Goal: Information Seeking & Learning: Learn about a topic

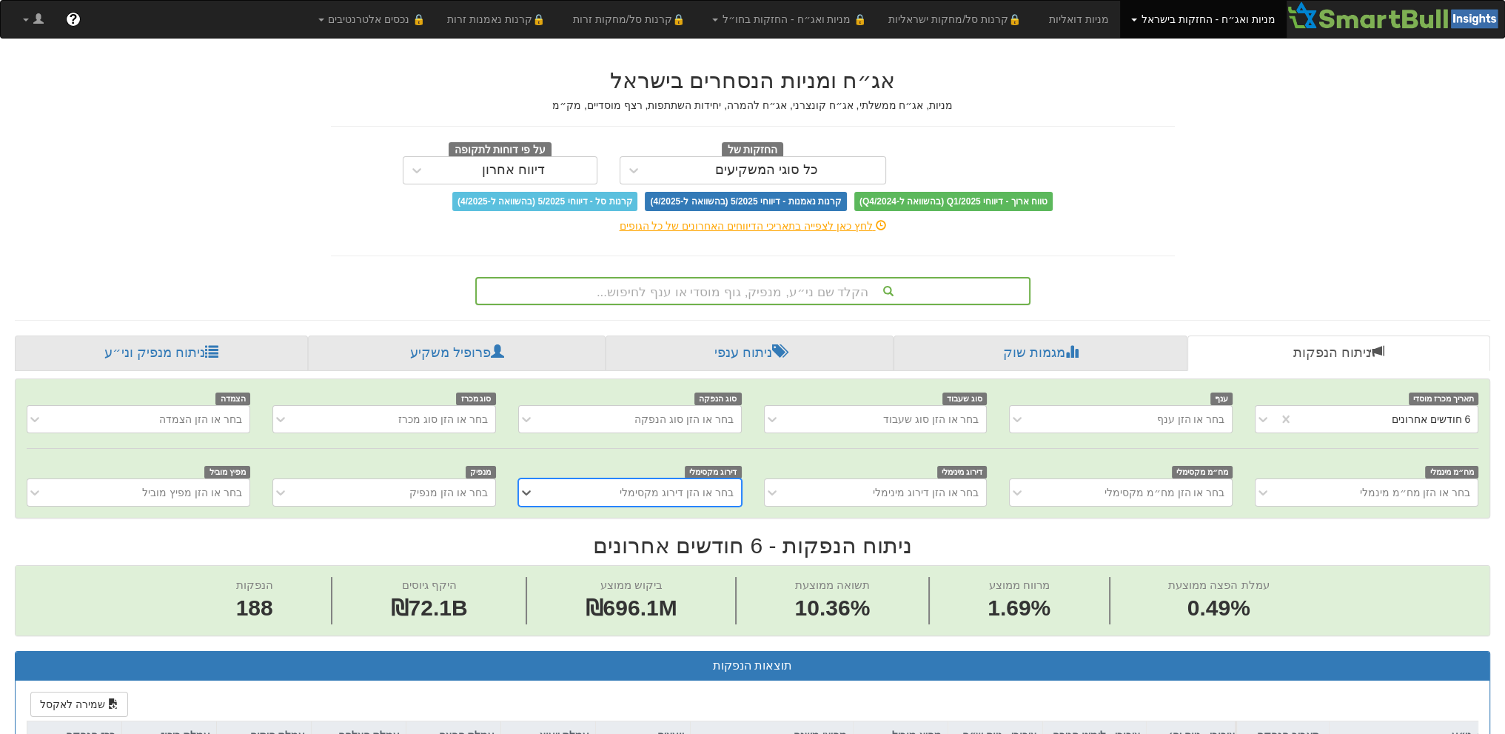
click at [754, 292] on div "הקלד שם ני״ע, מנפיק, גוף מוסדי או ענף לחיפוש..." at bounding box center [753, 290] width 552 height 25
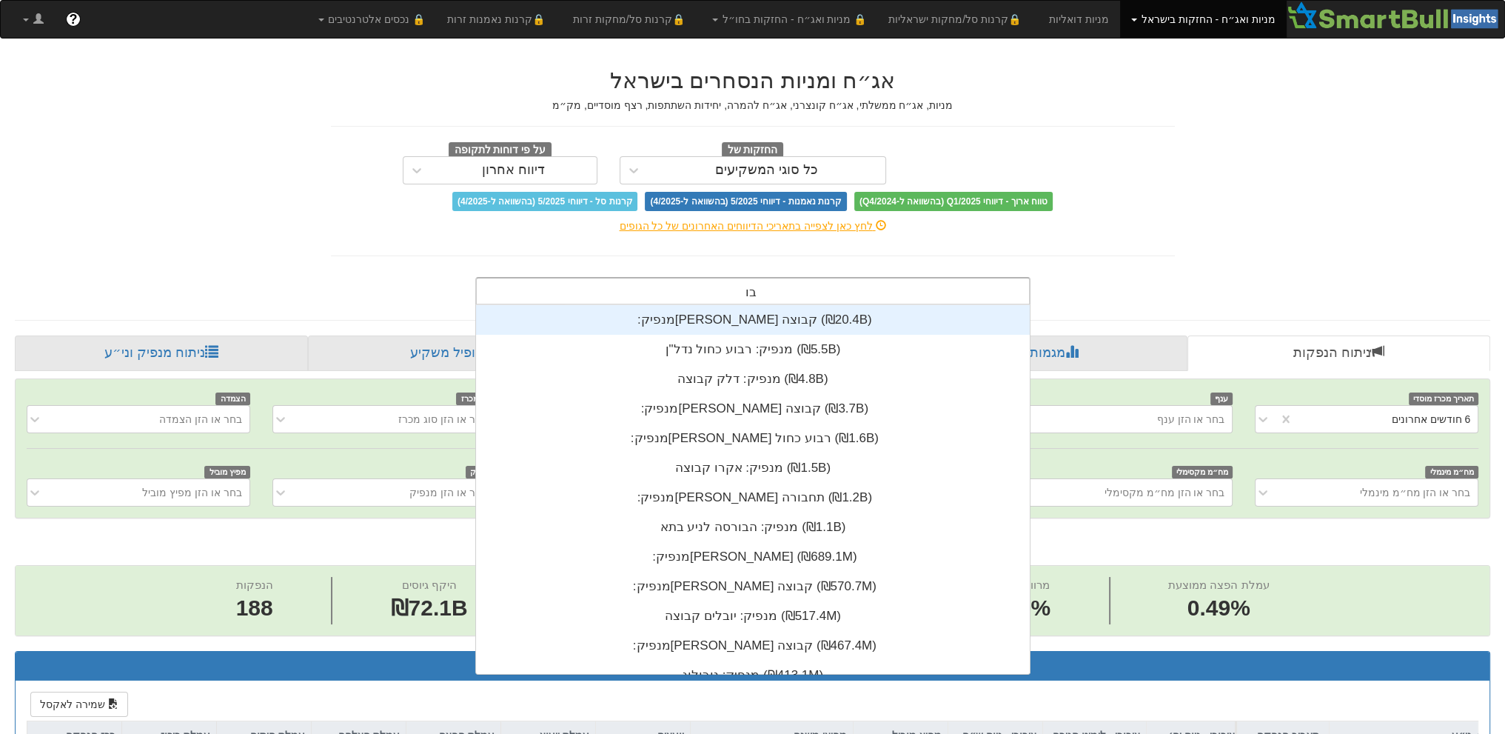
scroll to position [368, 0]
type input "ב"
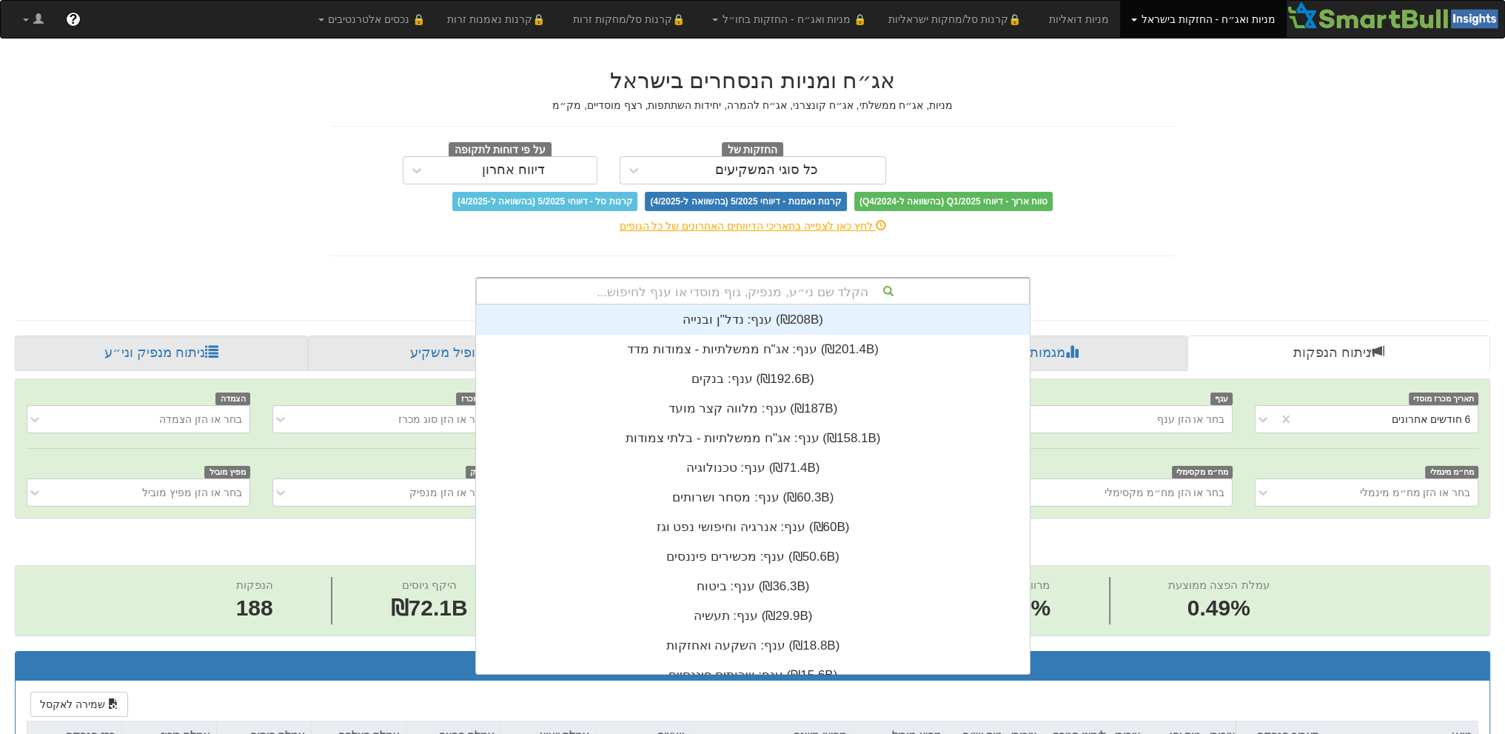
type input "c"
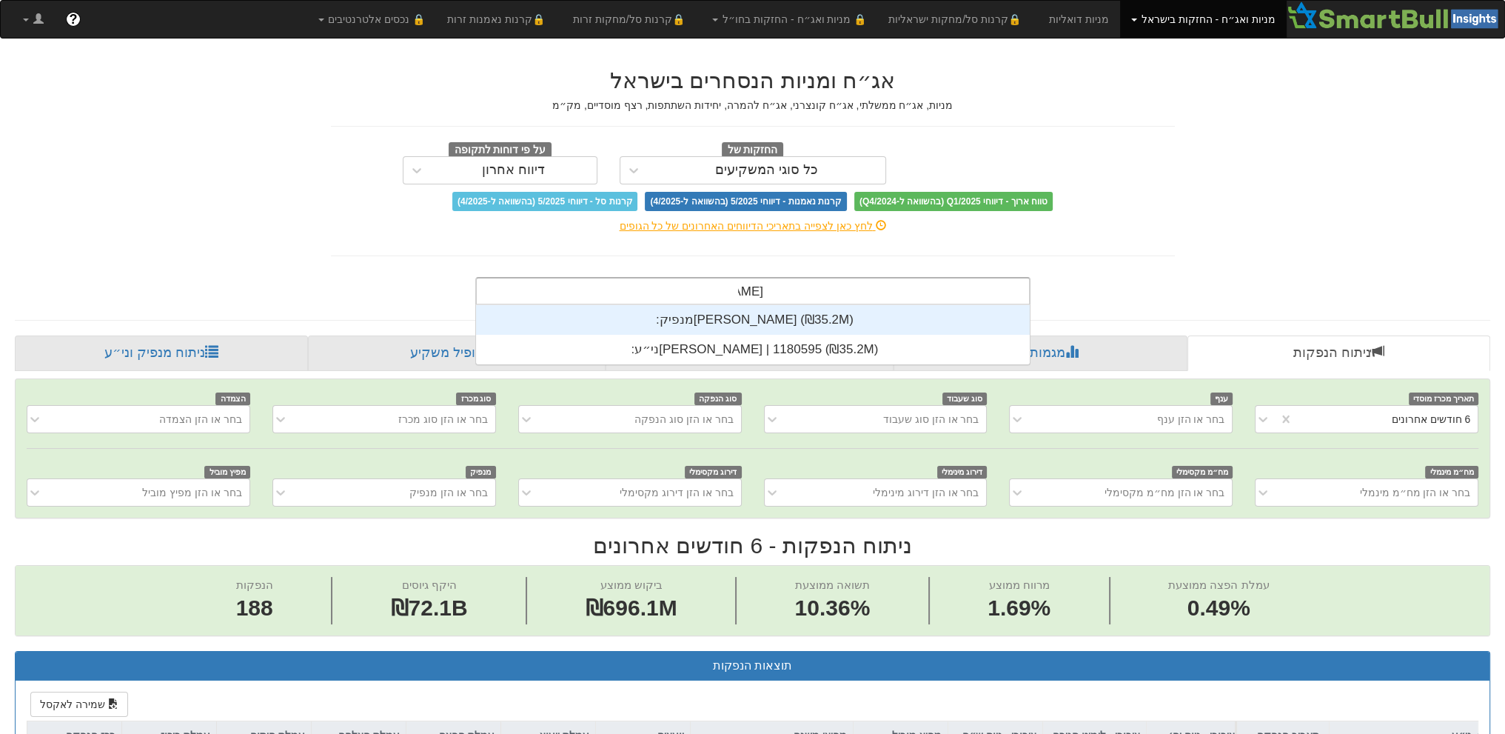
scroll to position [59, 0]
type input "[PERSON_NAME]"
click at [622, 330] on div "מנפיק: ‏[PERSON_NAME] ‎(₪35.2M)‎" at bounding box center [753, 320] width 554 height 30
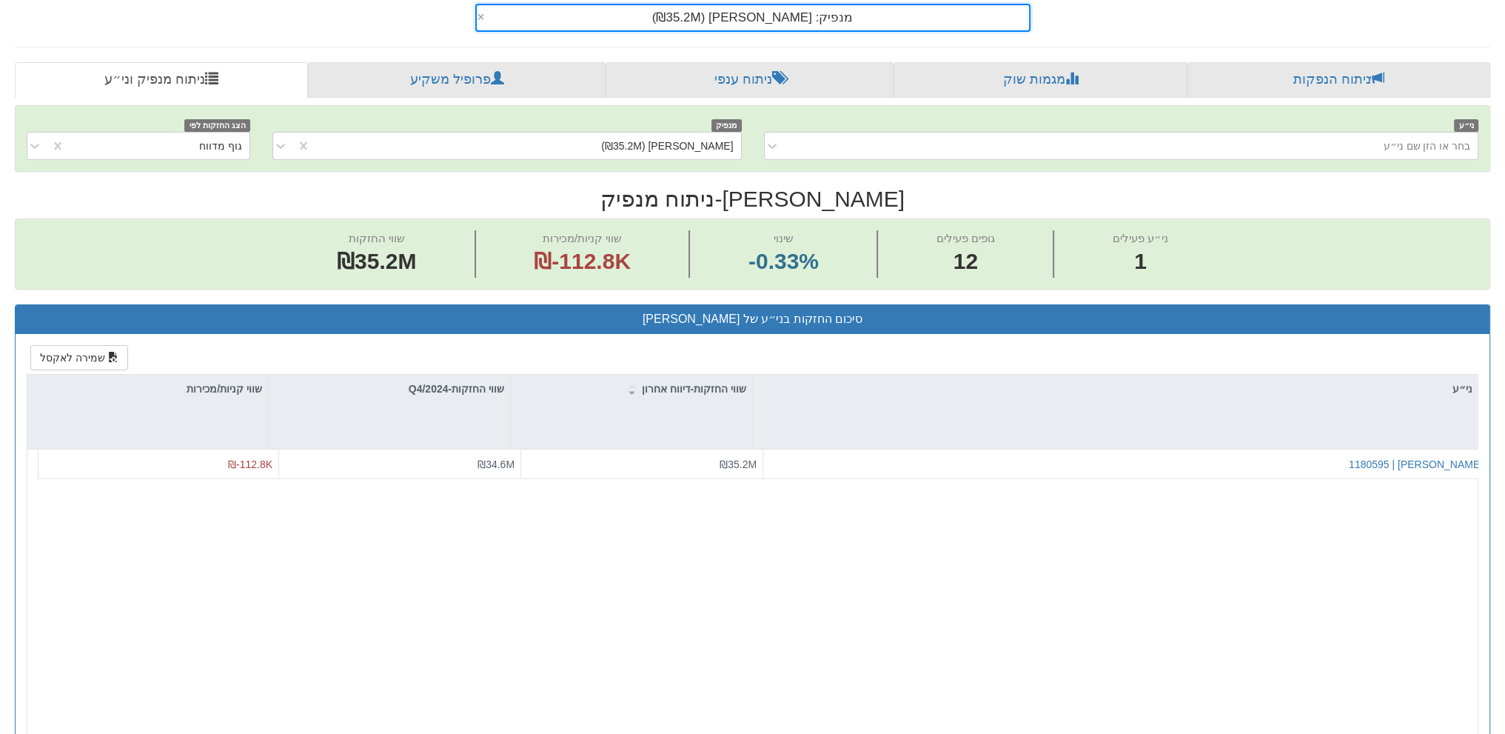
scroll to position [278, 0]
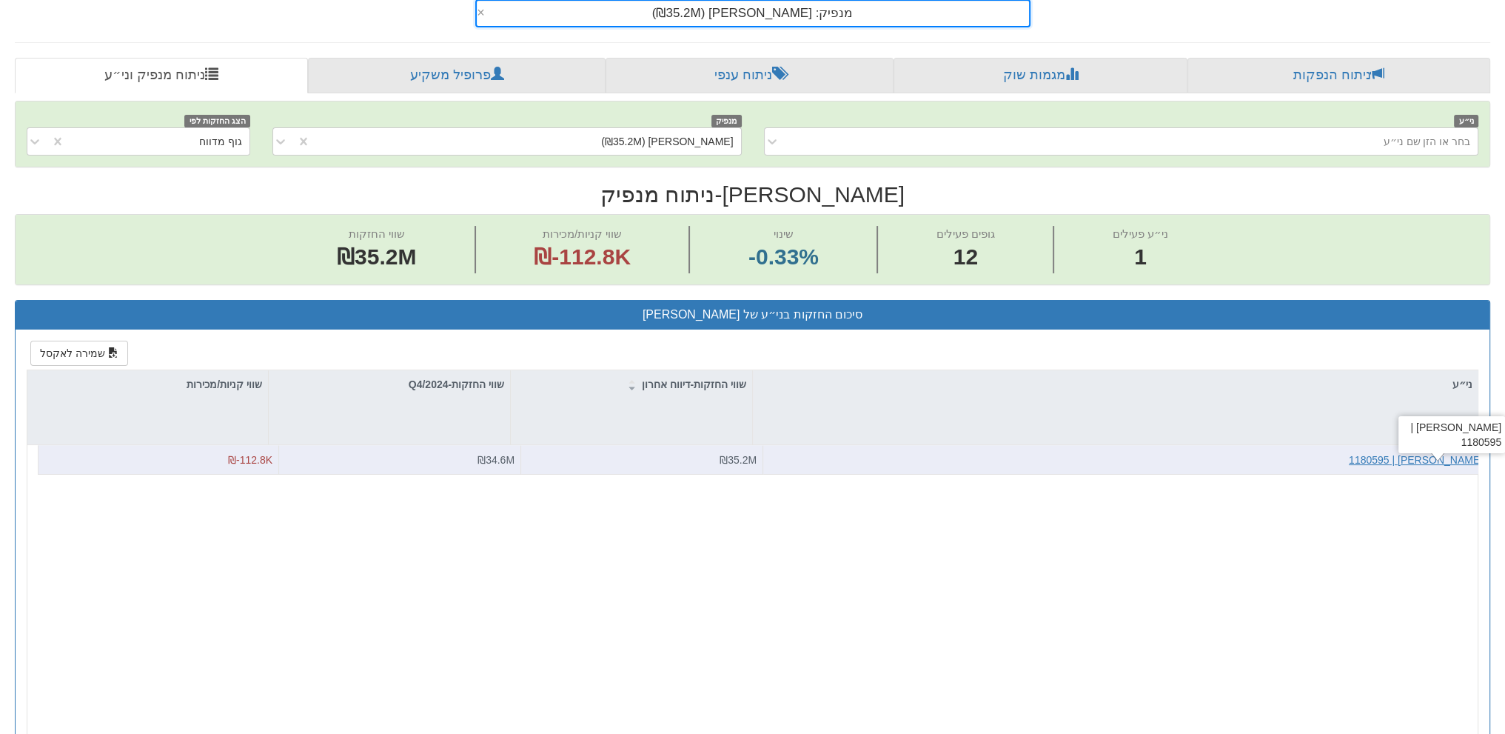
click at [1444, 455] on div "[PERSON_NAME] | 1180595" at bounding box center [1416, 459] width 134 height 15
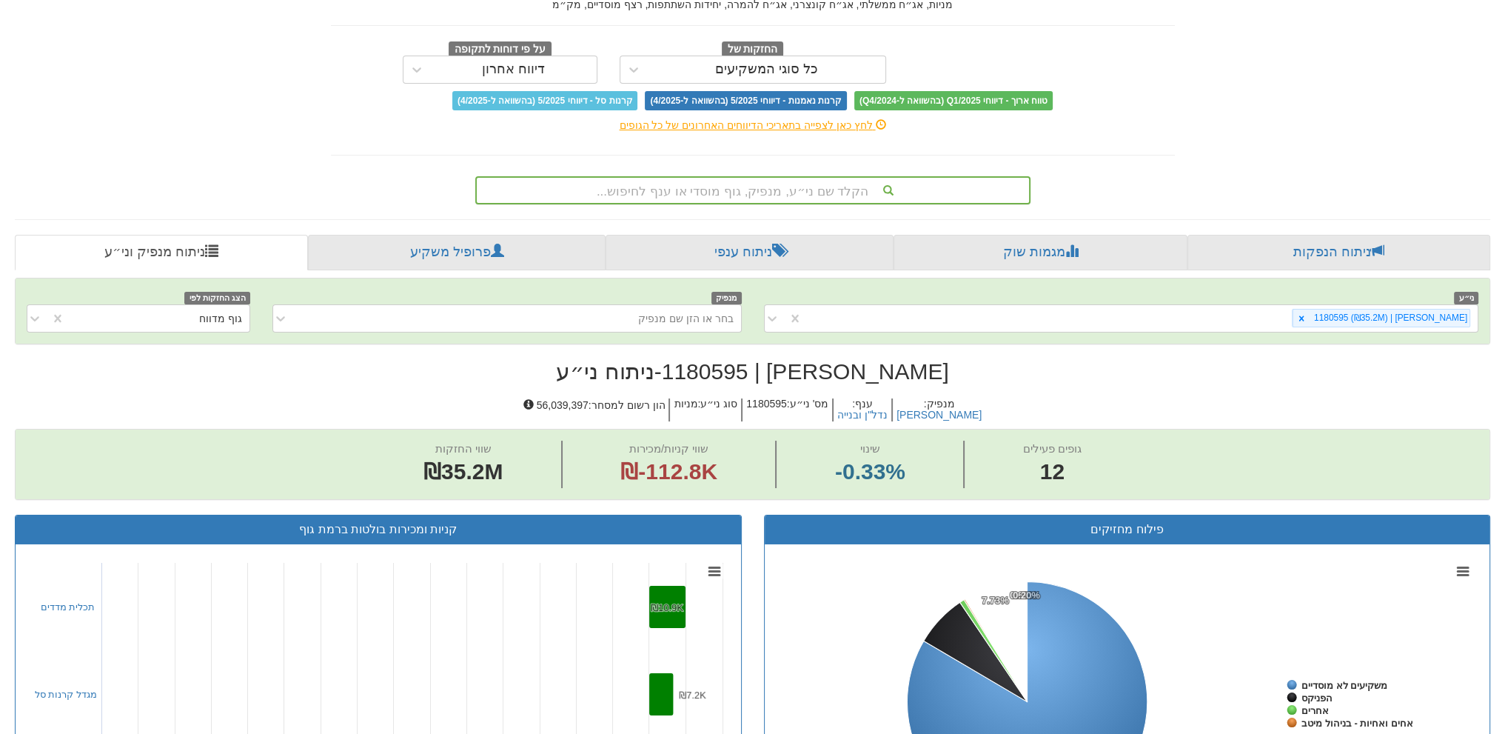
scroll to position [333, 0]
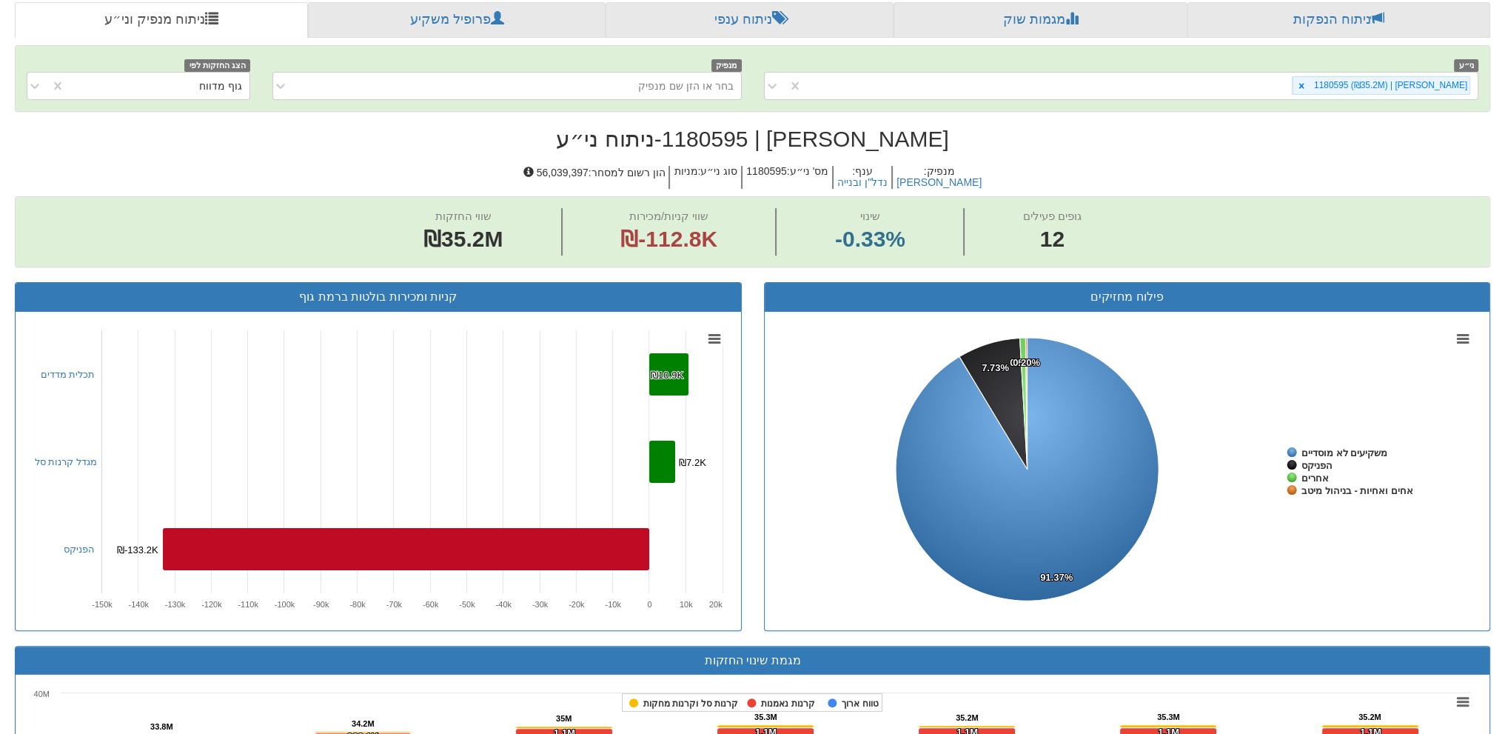
click at [492, 150] on div "ני״ע [PERSON_NAME] | 1180595 (₪35.2M) מנפיק בחר או הזן שם מנפיק הצג החזקות לפי …" at bounding box center [753, 739] width 1476 height 1388
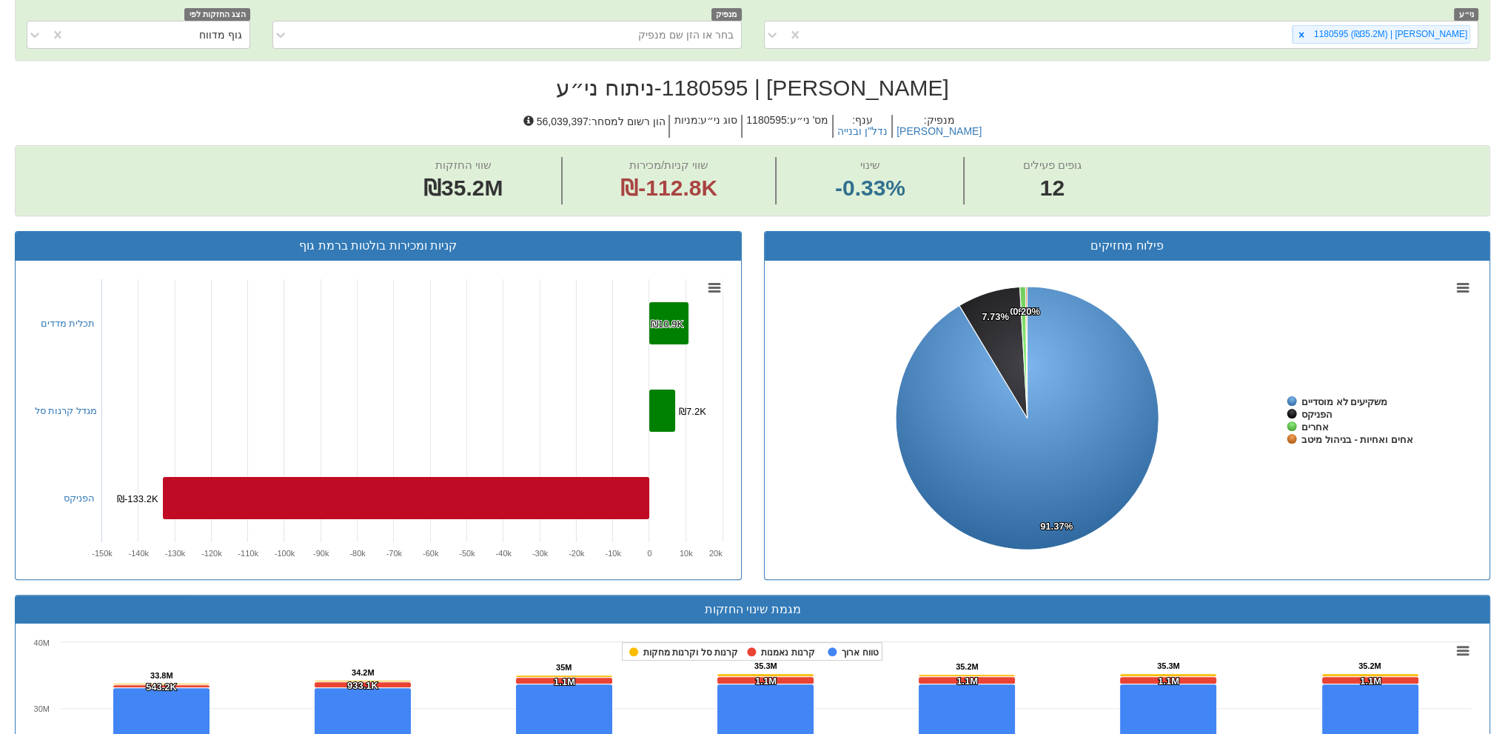
scroll to position [352, 0]
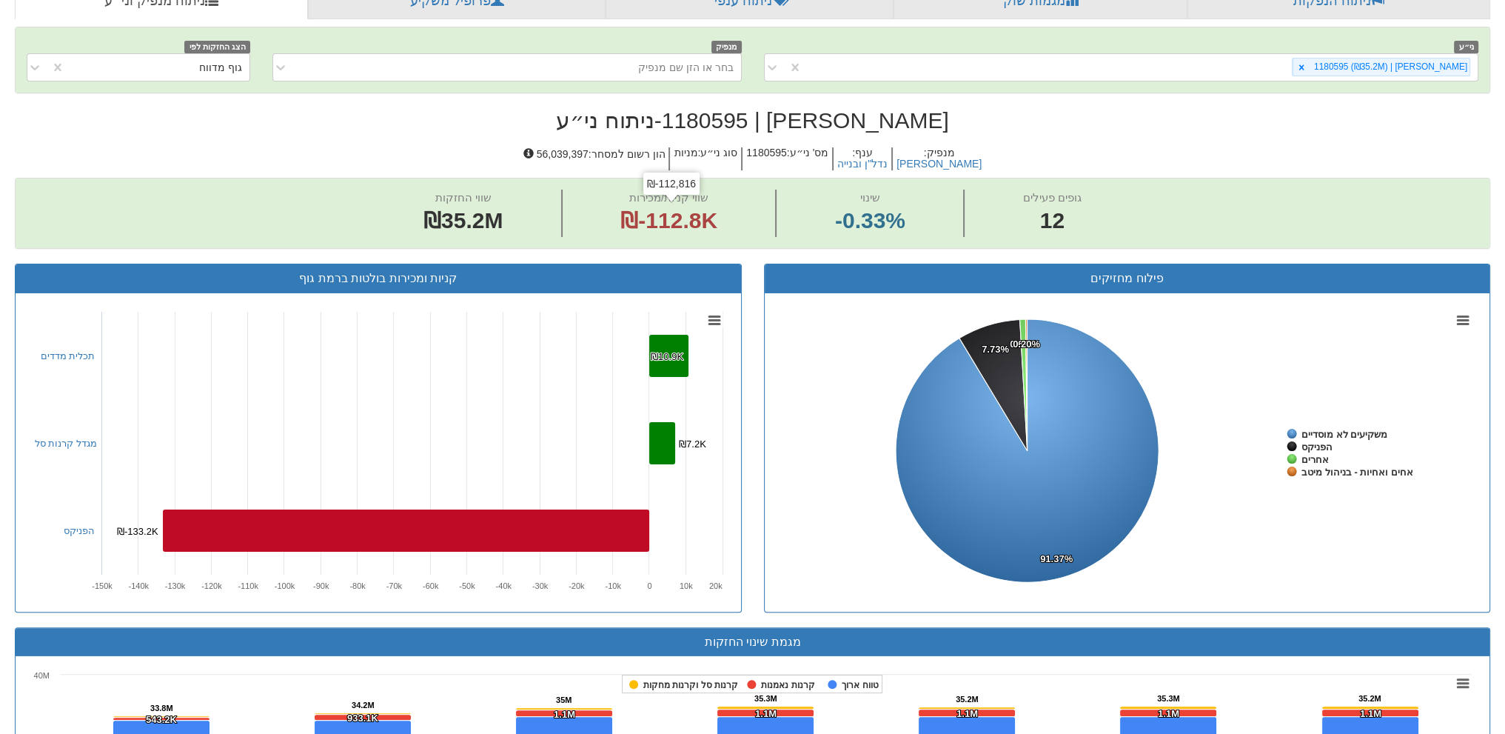
click at [475, 140] on span "מנפיק : [PERSON_NAME] ענף : נדל"ן ובנייה [PERSON_NAME]' ני״ע : 1180595 סוג ני״ע…" at bounding box center [753, 159] width 1476 height 38
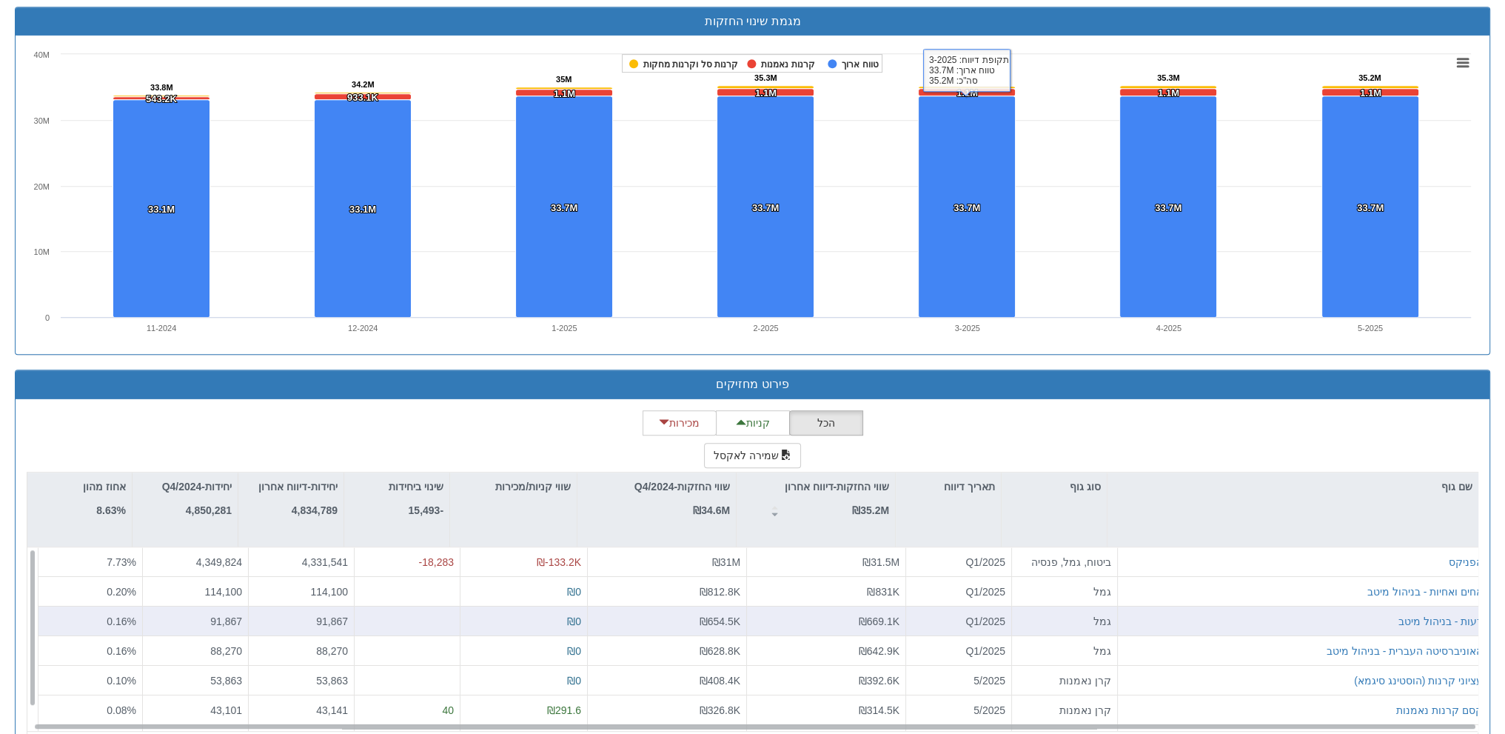
scroll to position [1031, 0]
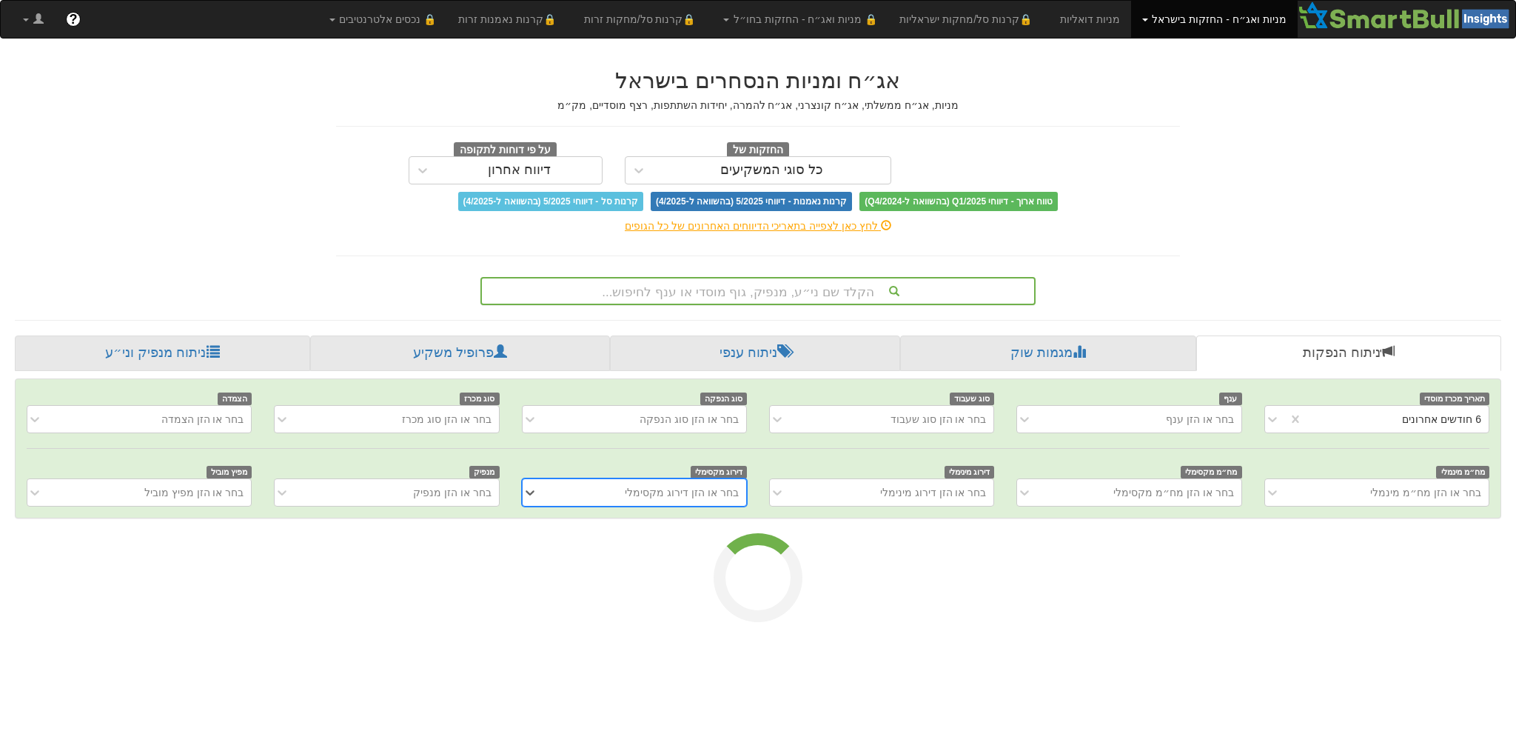
click at [812, 298] on div "הקלד שם ני״ע, מנפיק, גוף מוסדי או ענף לחיפוש..." at bounding box center [758, 290] width 552 height 25
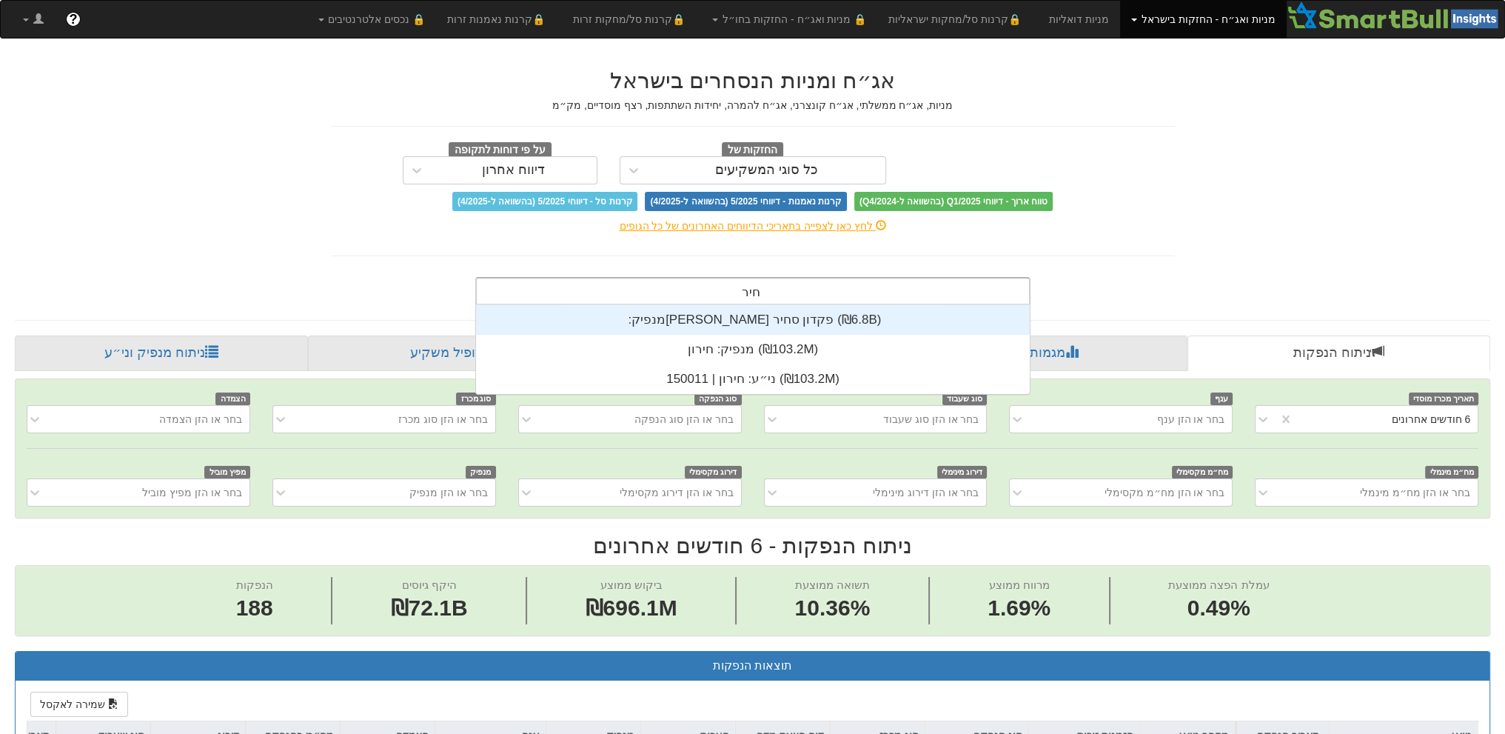
scroll to position [59, 0]
type input "חירון"
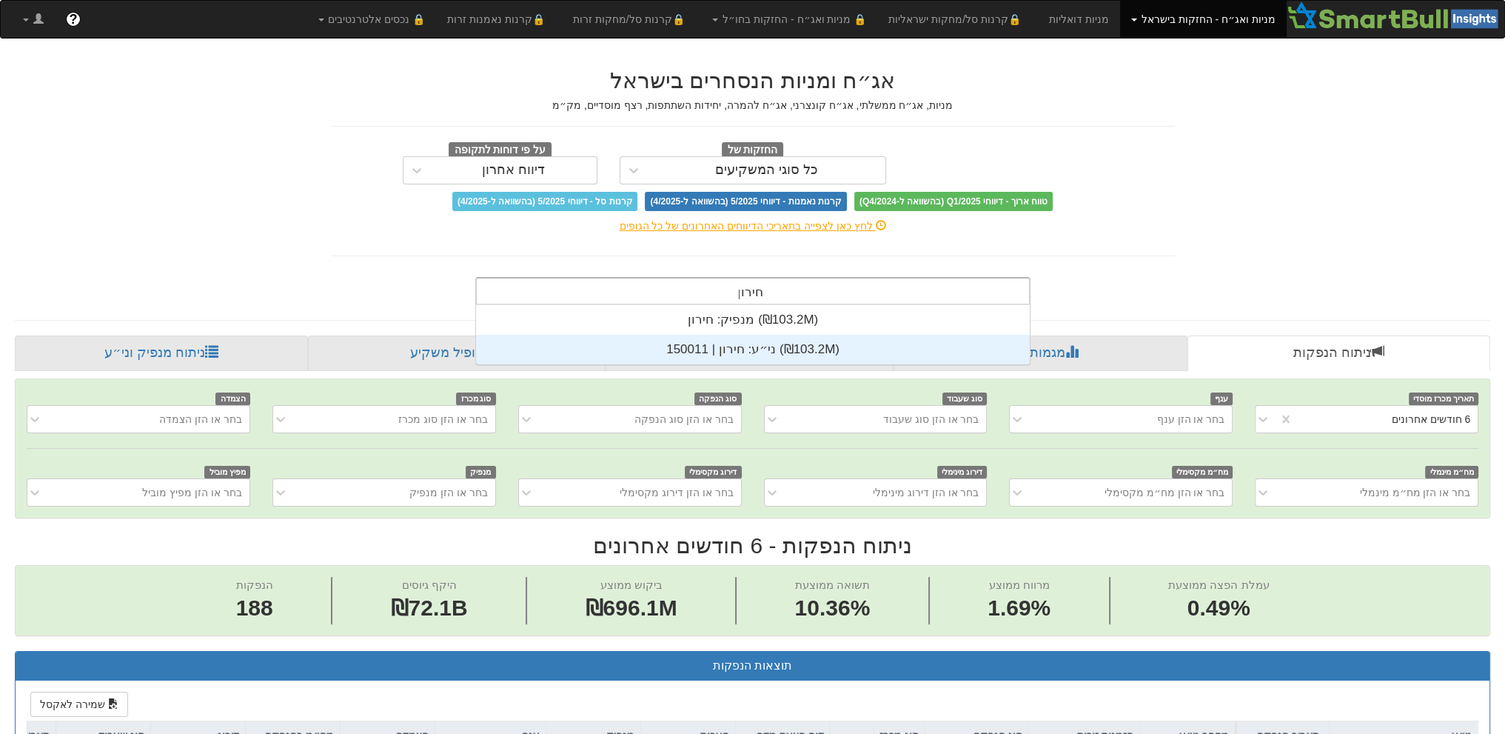
click at [749, 346] on div "ני״ע: ‏חירון | 150011 ‎(₪103.2M)‎" at bounding box center [753, 350] width 554 height 30
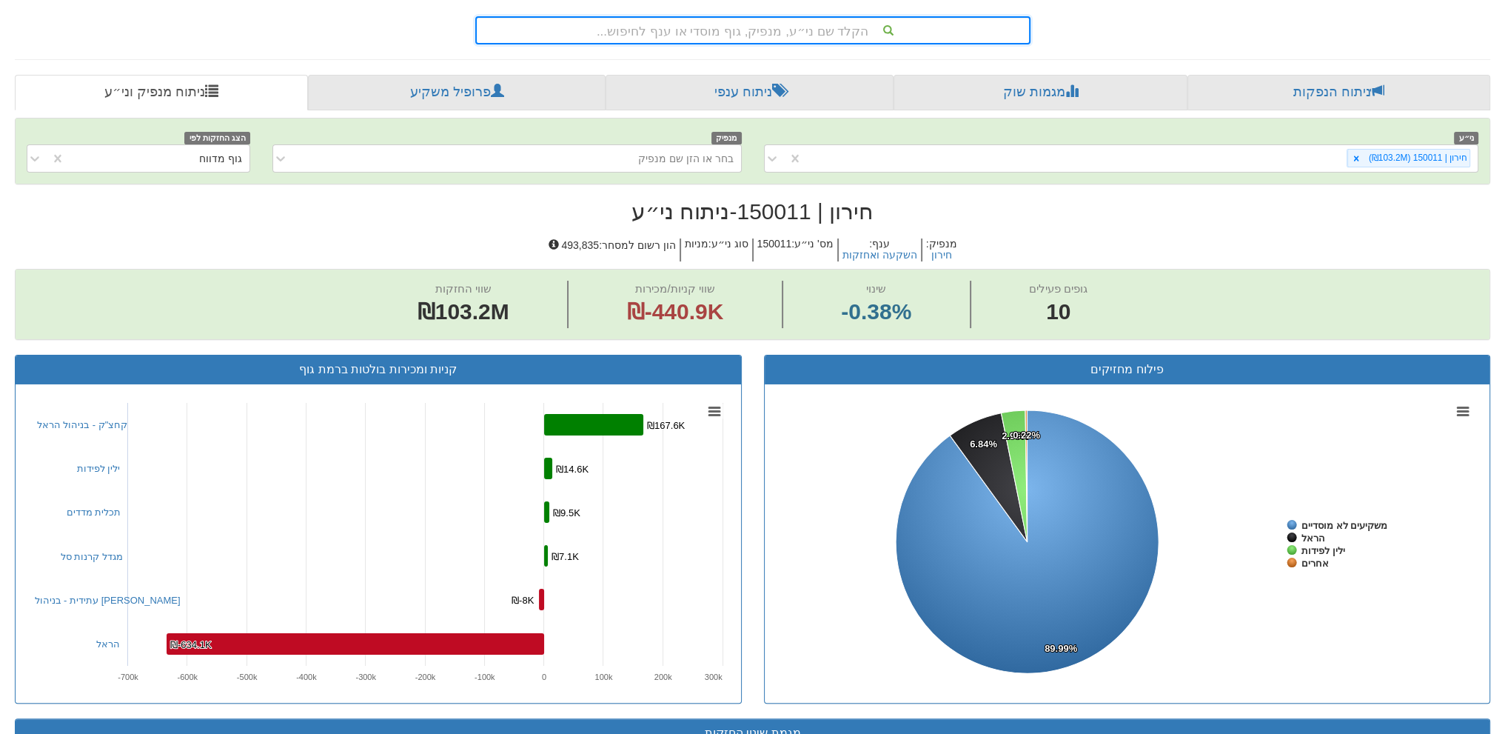
scroll to position [161, 0]
